Goal: Task Accomplishment & Management: Manage account settings

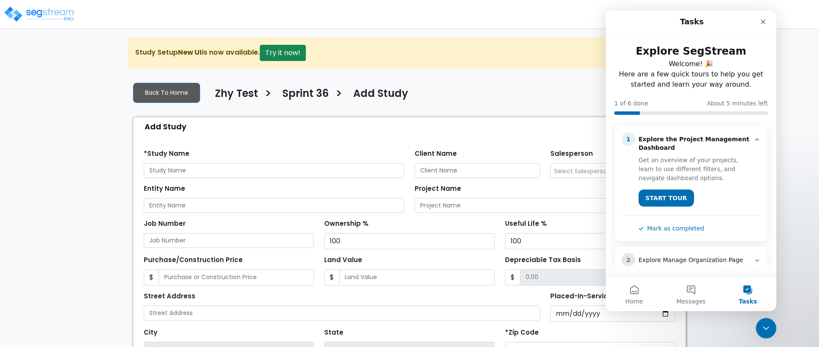
click at [765, 20] on icon "Close" at bounding box center [763, 21] width 7 height 7
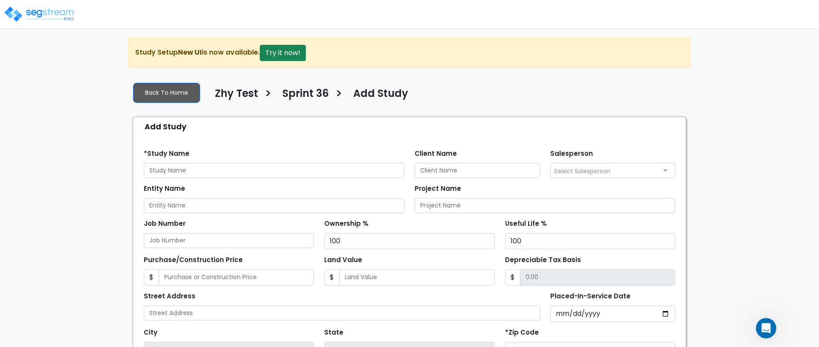
click at [19, 21] on img at bounding box center [39, 14] width 72 height 17
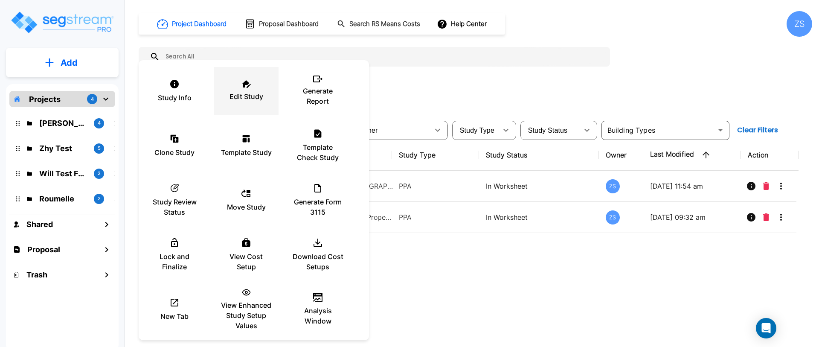
click at [263, 96] on div "Edit Study" at bounding box center [245, 91] width 51 height 43
click at [548, 278] on div at bounding box center [409, 173] width 819 height 347
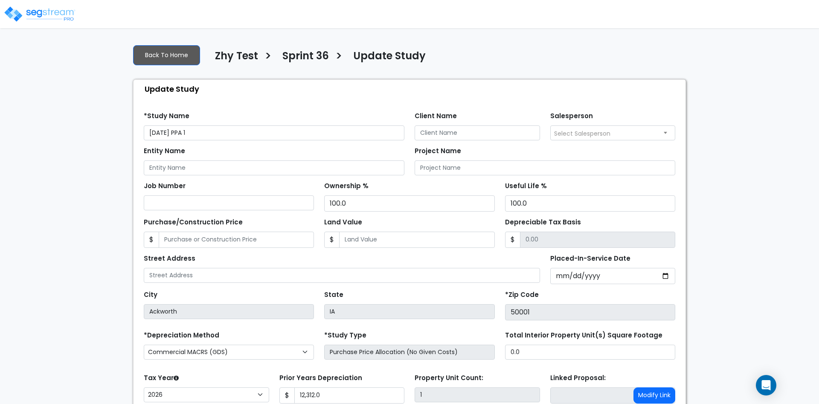
click at [154, 132] on input "[DATE] PPA 1" at bounding box center [274, 132] width 261 height 15
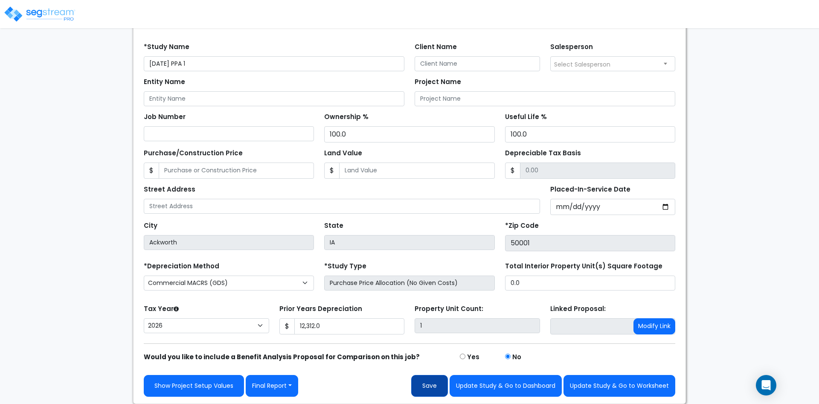
type input "24Sept25 PPA 1"
click at [436, 384] on button "Save" at bounding box center [429, 386] width 37 height 22
type input "12312"
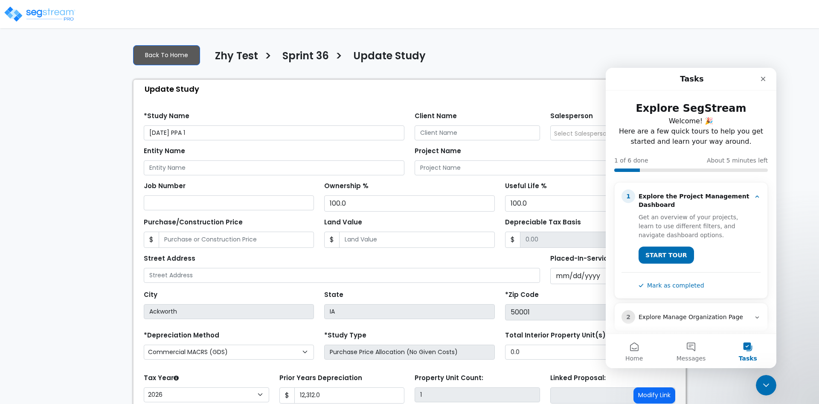
click at [55, 9] on img at bounding box center [39, 14] width 72 height 17
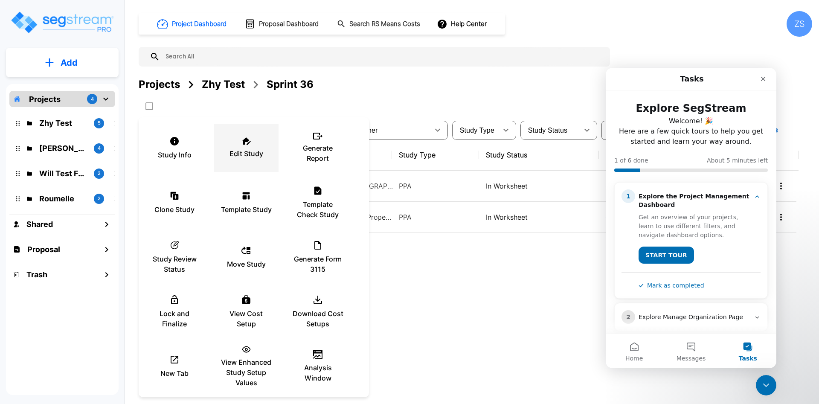
click at [239, 145] on div "Edit Study" at bounding box center [245, 148] width 51 height 43
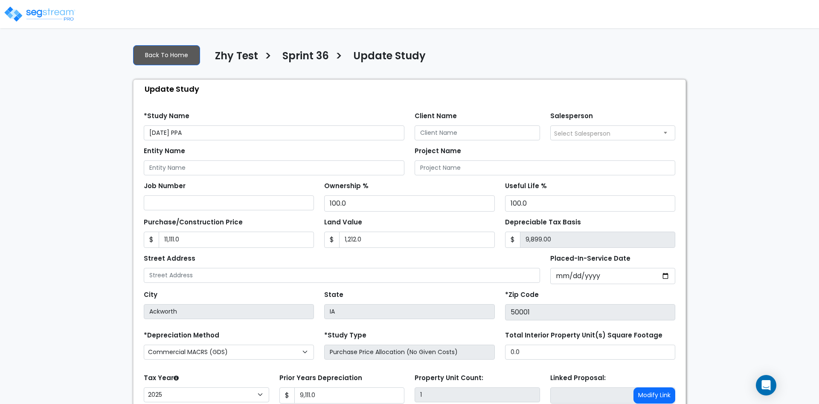
select select "2025"
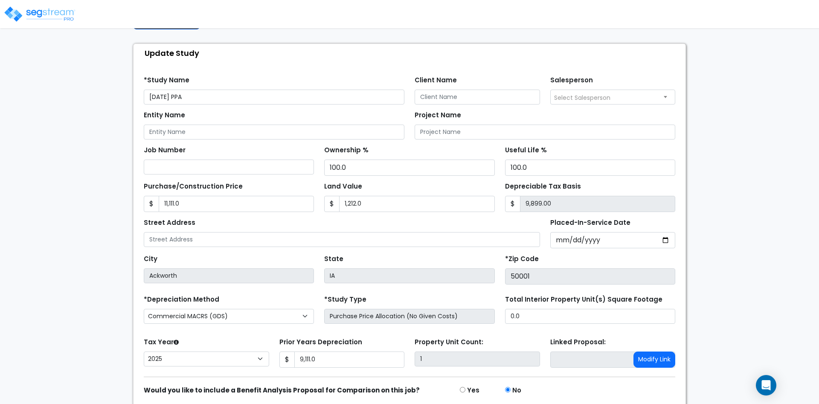
scroll to position [71, 0]
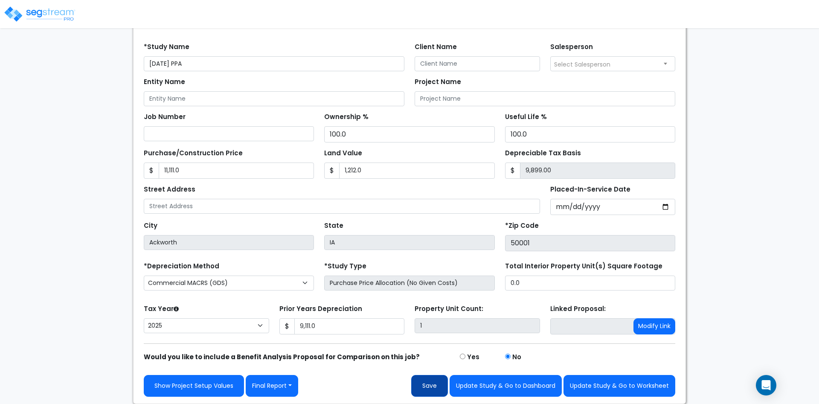
type input "[DATE] PPA"
click at [422, 381] on button "Save" at bounding box center [429, 386] width 37 height 22
type input "11111"
type input "1212"
type input "9111"
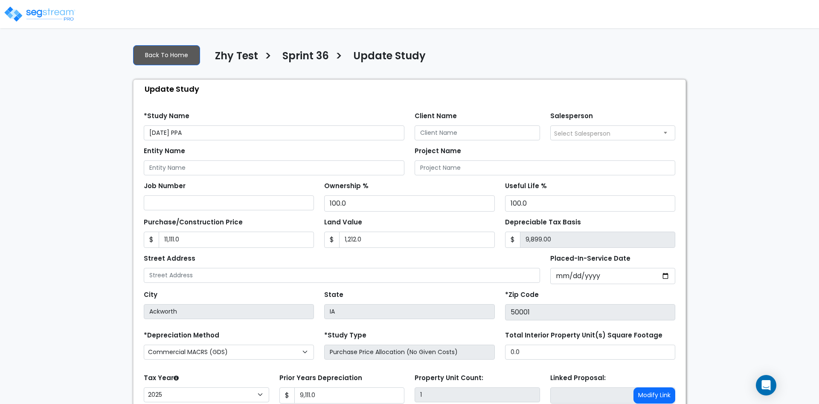
select select "2025"
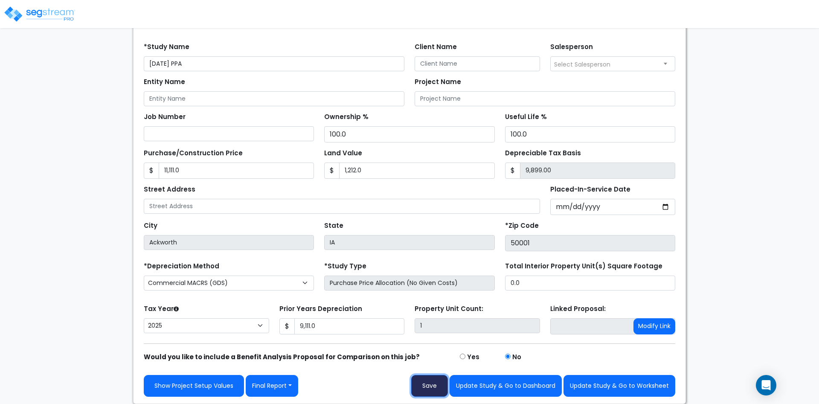
click at [421, 393] on button "Save" at bounding box center [429, 386] width 37 height 22
type input "11111"
type input "1212"
type input "9111"
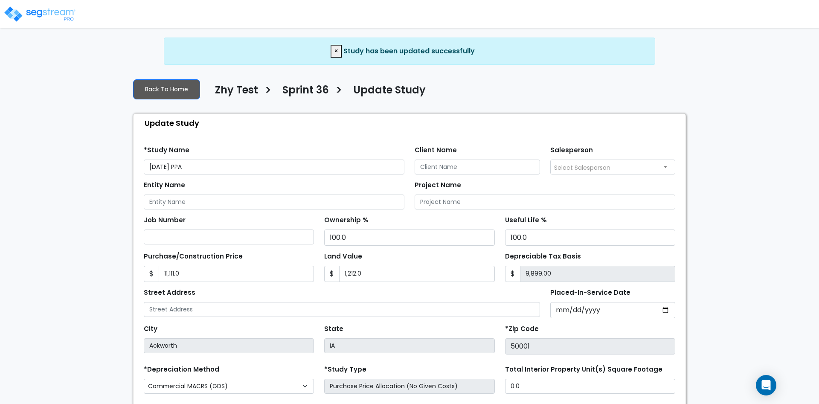
select select "2025"
